Goal: Navigation & Orientation: Go to known website

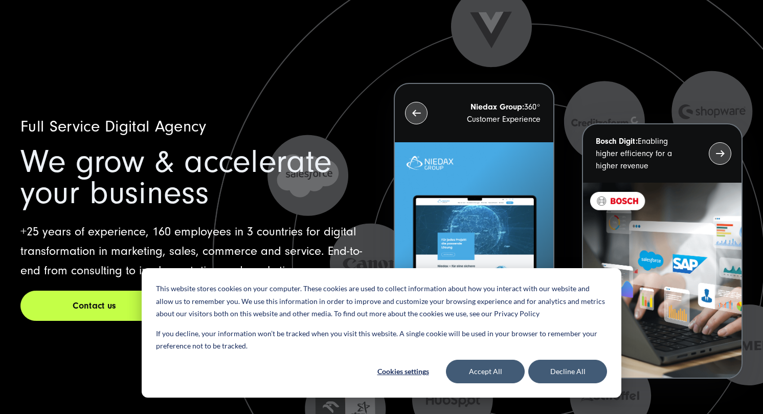
scroll to position [20, 0]
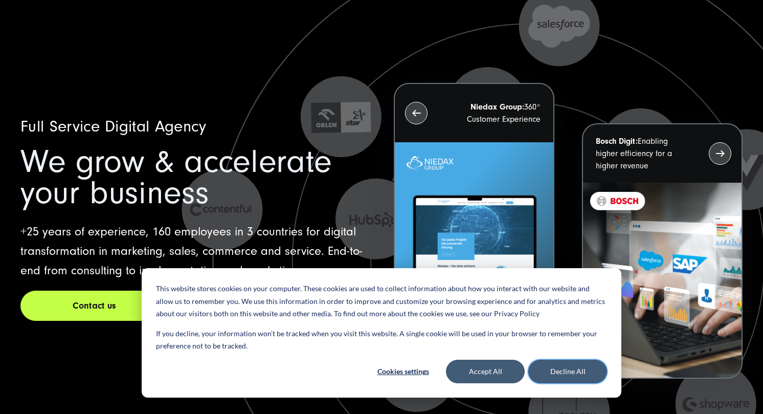
click at [576, 365] on button "Decline All" at bounding box center [567, 372] width 79 height 24
